Goal: Check status: Check status

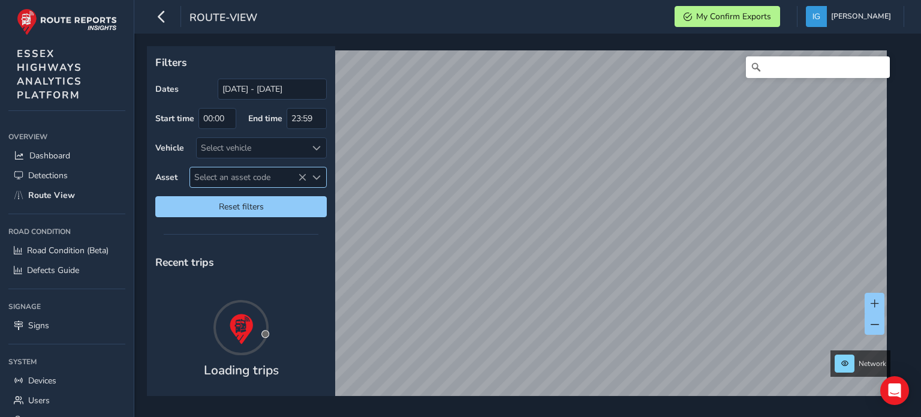
click at [315, 177] on span "Select an asset code" at bounding box center [316, 177] width 8 height 8
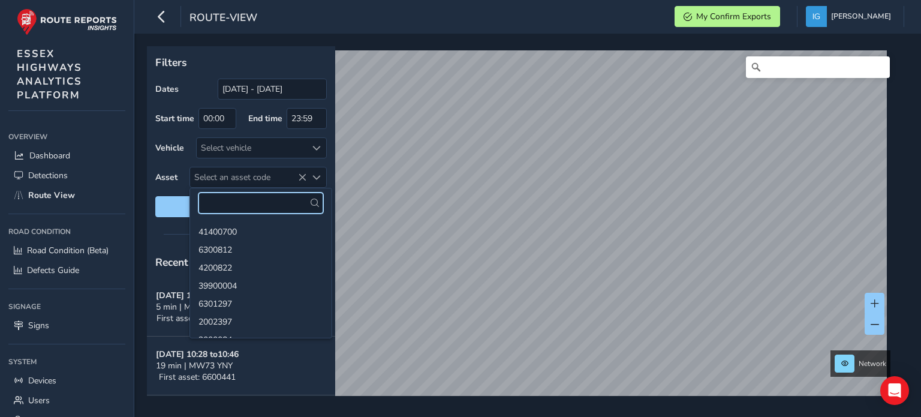
paste input "39901778"
type input "39901778"
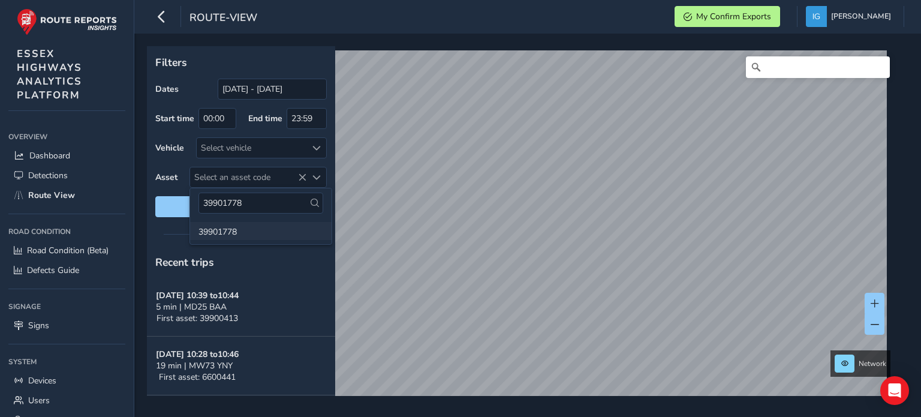
click at [250, 230] on li "39901778" at bounding box center [261, 231] width 142 height 18
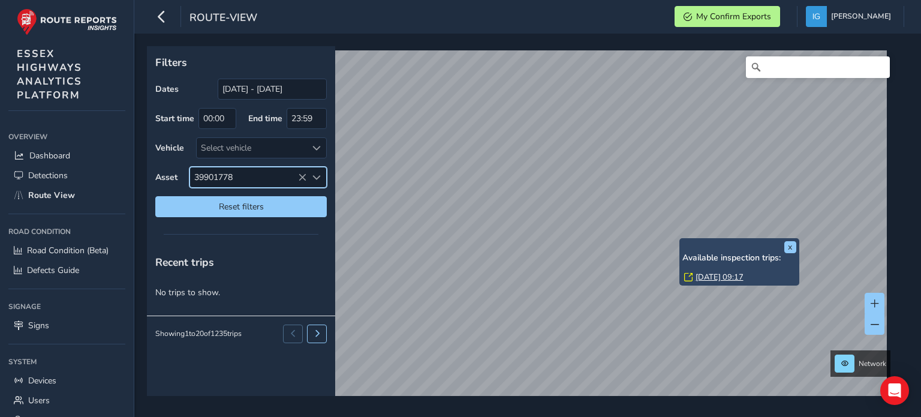
click at [699, 276] on link "[DATE] 09:17" at bounding box center [720, 277] width 48 height 11
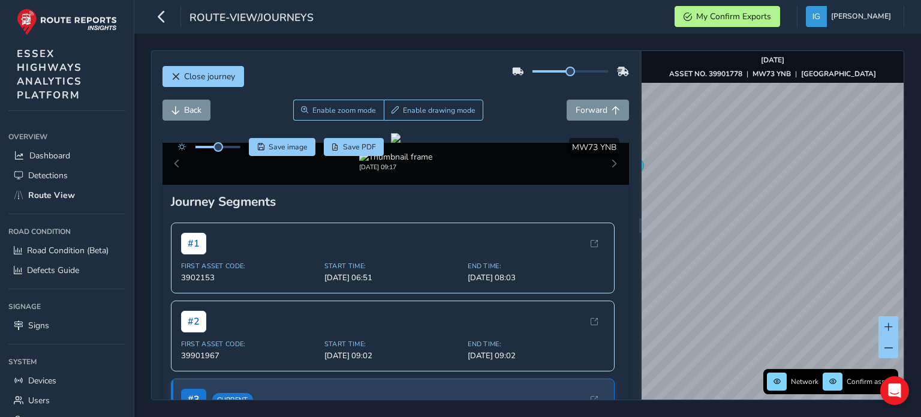
click at [633, 182] on div "Close journey Back Enable zoom mode Enable drawing mode Forward Click and Drag …" at bounding box center [527, 225] width 753 height 350
